Goal: Transaction & Acquisition: Obtain resource

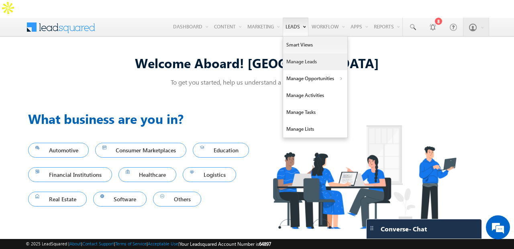
click at [297, 53] on link "Manage Leads" at bounding box center [315, 61] width 64 height 17
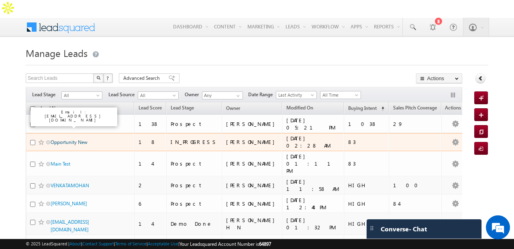
click at [55, 139] on link "Opportunity New" at bounding box center [69, 142] width 37 height 6
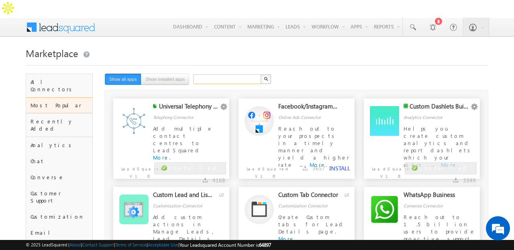
click at [214, 74] on input "text" at bounding box center [227, 79] width 69 height 10
type input "google meet"
click at [260, 74] on button "button" at bounding box center [265, 79] width 10 height 10
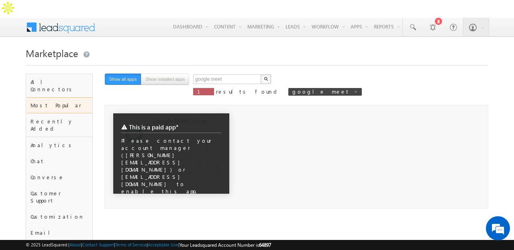
click at [201, 132] on div "This is a paid app* Please contact your account manager (shilpi.kumari@leadsqua…" at bounding box center [171, 168] width 116 height 111
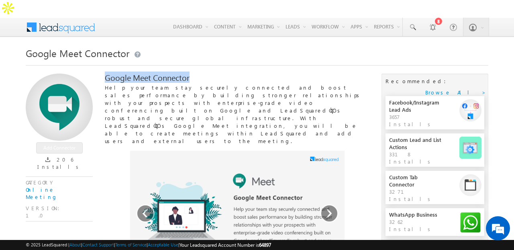
drag, startPoint x: 200, startPoint y: 57, endPoint x: 103, endPoint y: 59, distance: 97.5
click at [103, 73] on div "Add Connector 206 Installs CATEGORY Online Meeting VERSION: 1.0 Google Meet Con…" at bounding box center [257, 254] width 462 height 362
copy div "Google Meet Connector"
